Goal: Navigation & Orientation: Find specific page/section

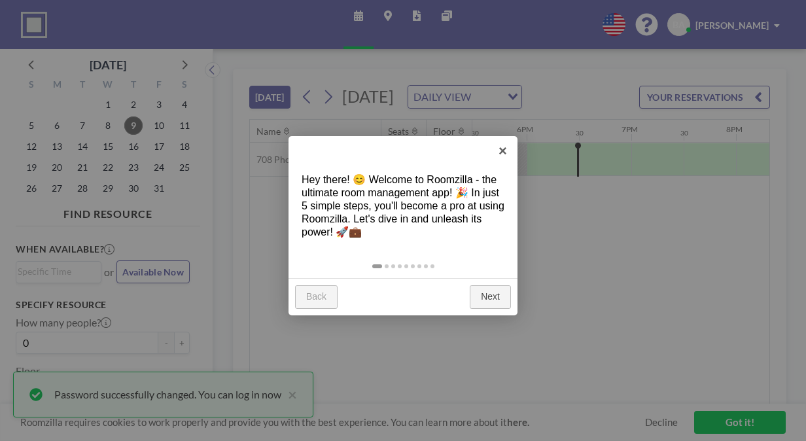
scroll to position [0, 1833]
click at [502, 153] on link "×" at bounding box center [502, 150] width 29 height 29
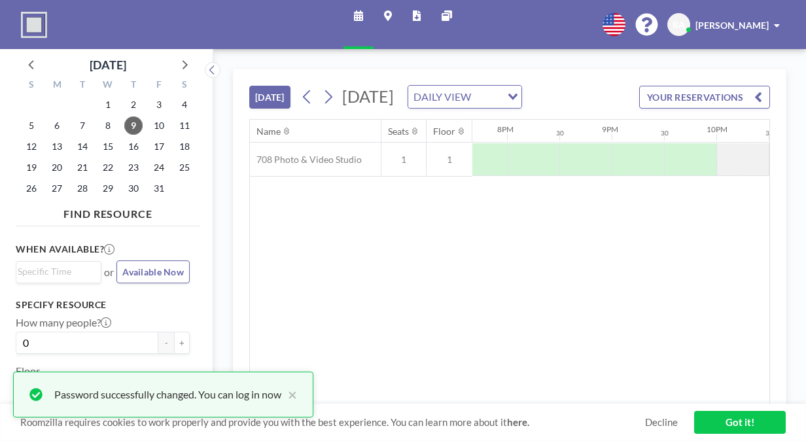
scroll to position [0, 2057]
click at [501, 105] on div "DAILY VIEW" at bounding box center [454, 96] width 93 height 20
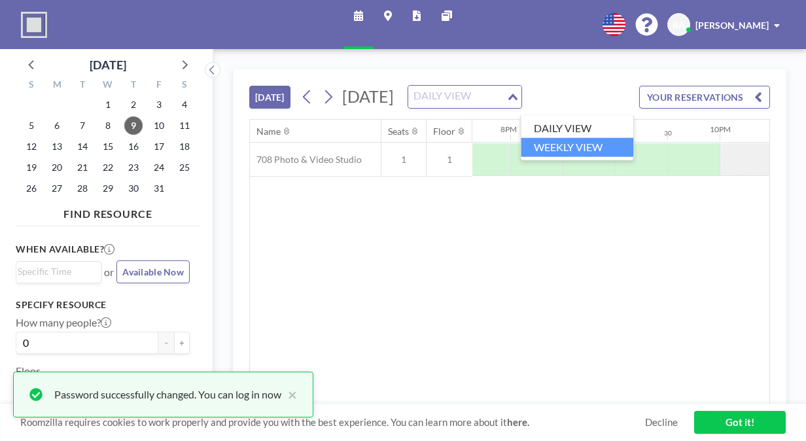
click at [571, 148] on li "WEEKLY VIEW" at bounding box center [577, 147] width 113 height 19
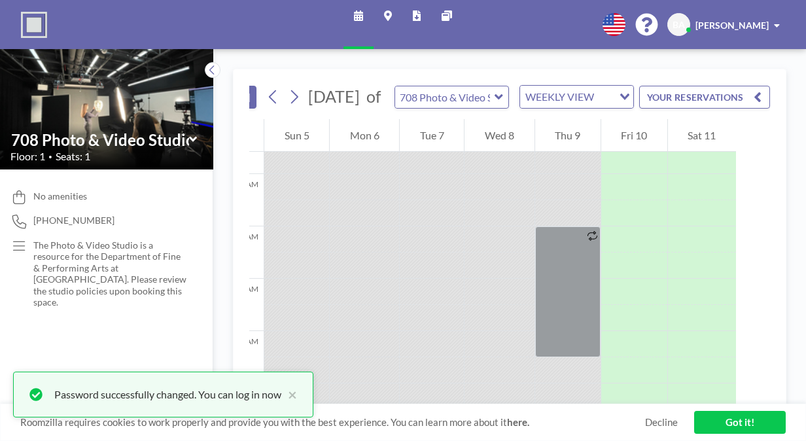
scroll to position [0, 44]
click at [291, 107] on icon at bounding box center [294, 97] width 12 height 20
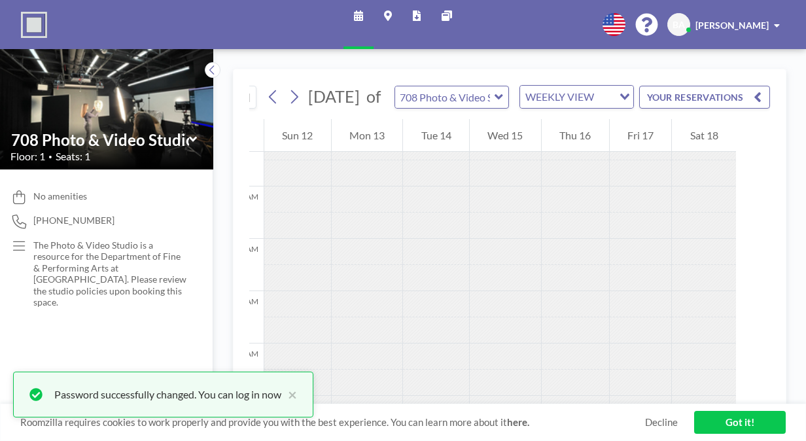
scroll to position [71, 0]
click at [288, 107] on icon at bounding box center [294, 97] width 12 height 20
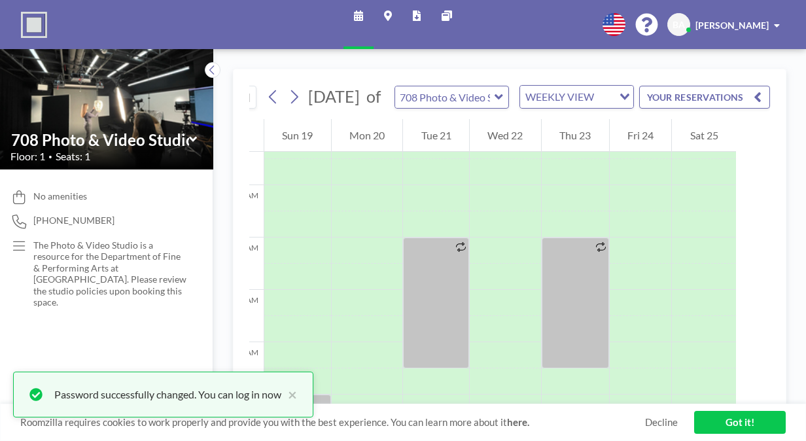
scroll to position [386, 0]
click at [267, 103] on icon at bounding box center [273, 97] width 12 height 20
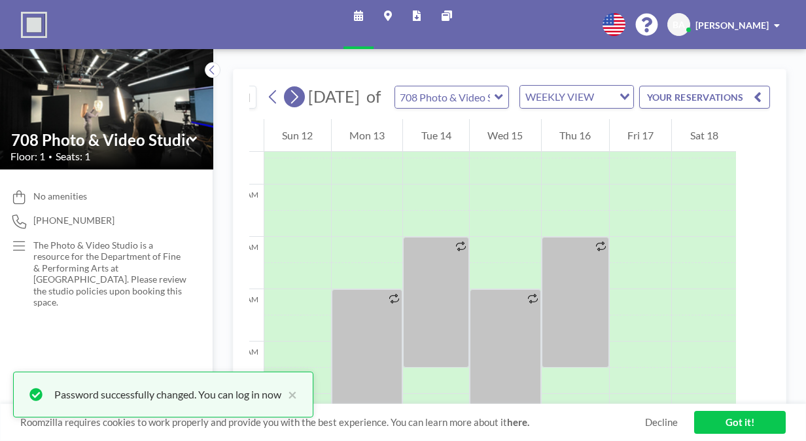
click at [288, 103] on icon at bounding box center [294, 97] width 12 height 20
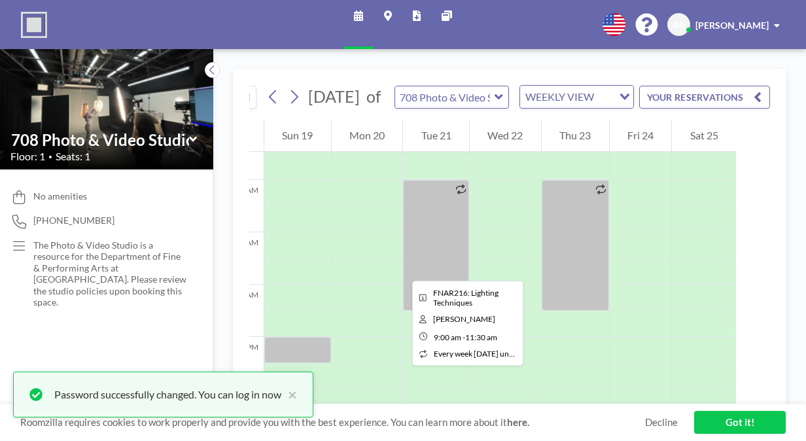
scroll to position [598, 0]
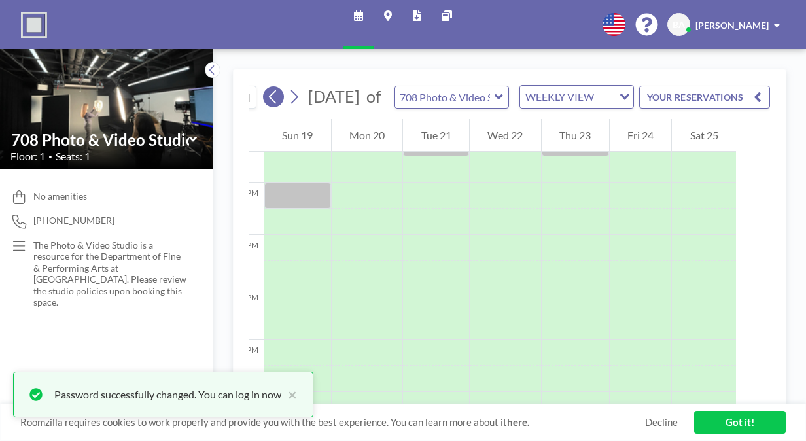
click at [267, 107] on icon at bounding box center [273, 97] width 12 height 20
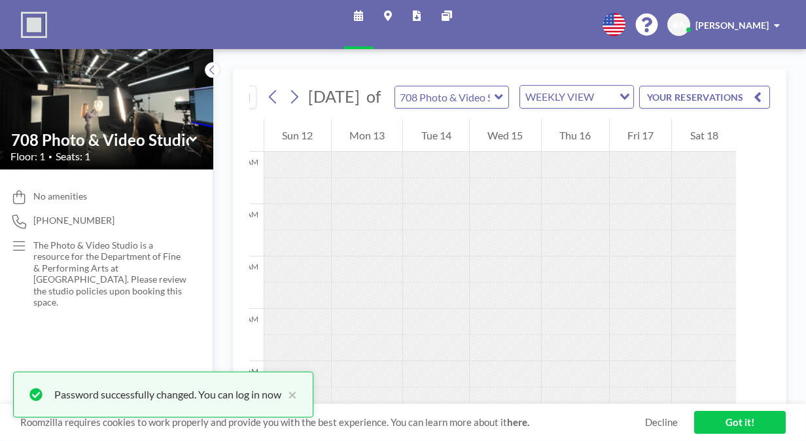
click at [725, 424] on link "Got it!" at bounding box center [740, 422] width 92 height 23
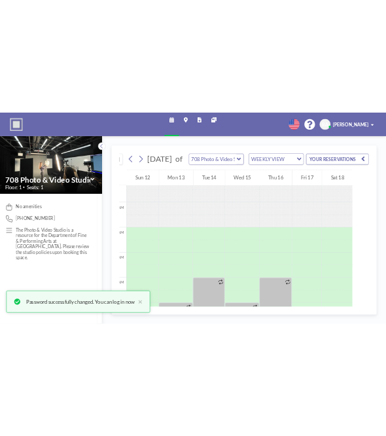
scroll to position [405, 0]
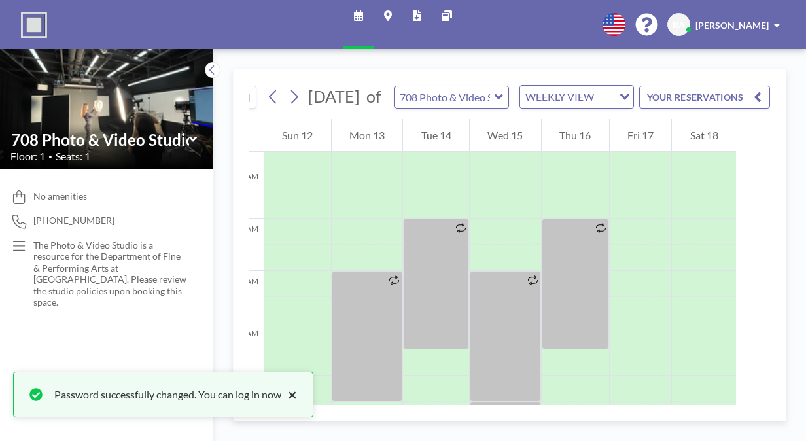
click at [295, 394] on button "×" at bounding box center [289, 395] width 16 height 16
